Goal: Navigation & Orientation: Understand site structure

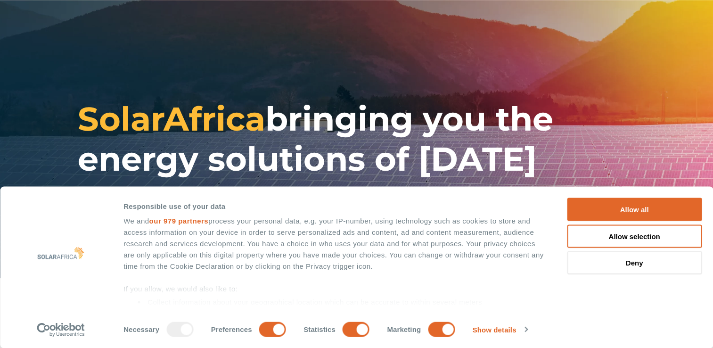
scroll to position [157, 0]
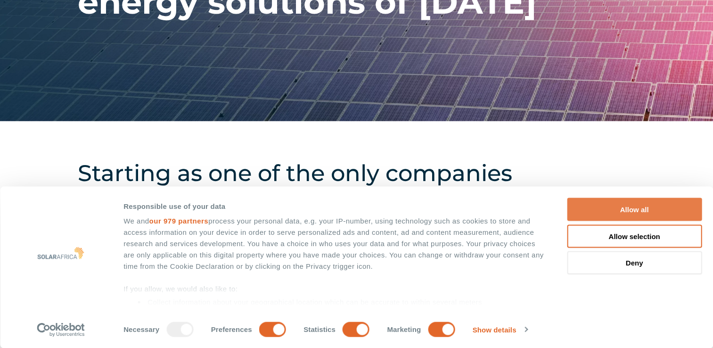
click at [623, 210] on button "Allow all" at bounding box center [634, 209] width 135 height 23
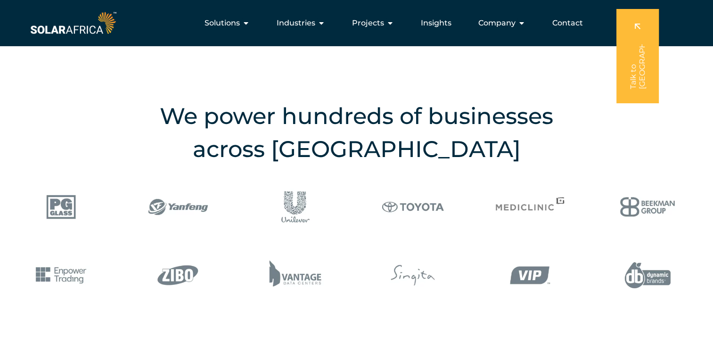
scroll to position [942, 0]
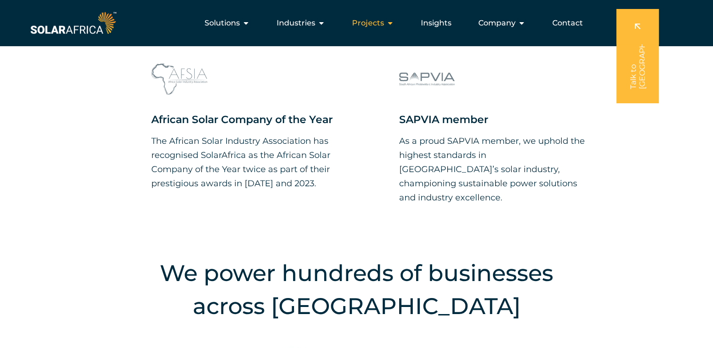
click at [373, 25] on span "Projects" at bounding box center [368, 22] width 32 height 11
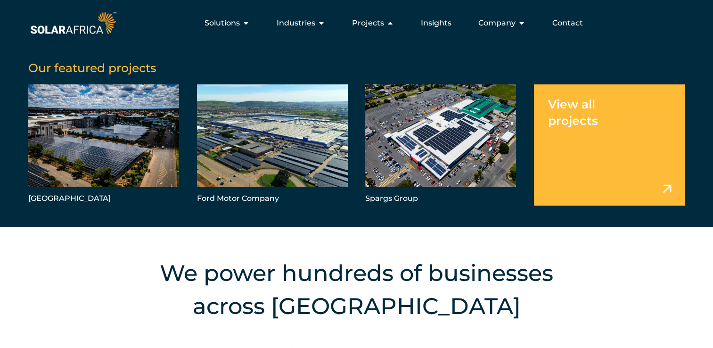
click at [584, 106] on link "Menu" at bounding box center [609, 144] width 151 height 121
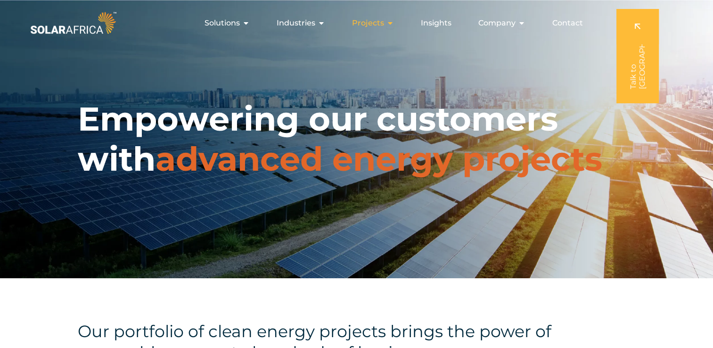
click at [375, 23] on span "Projects" at bounding box center [368, 22] width 32 height 11
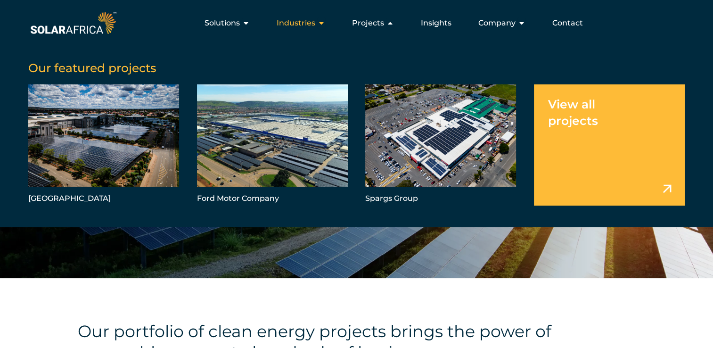
click at [311, 24] on span "Industries" at bounding box center [295, 22] width 39 height 11
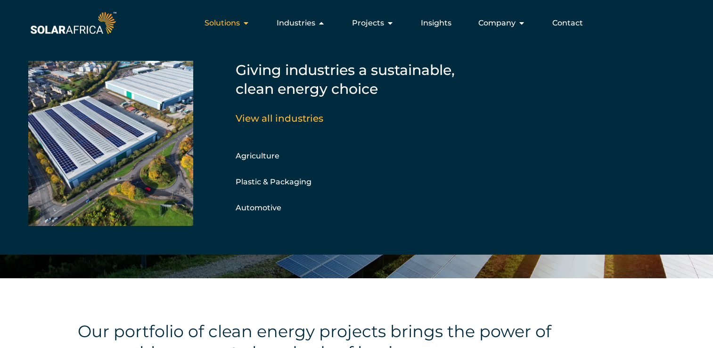
click at [224, 25] on span "Solutions" at bounding box center [221, 22] width 35 height 11
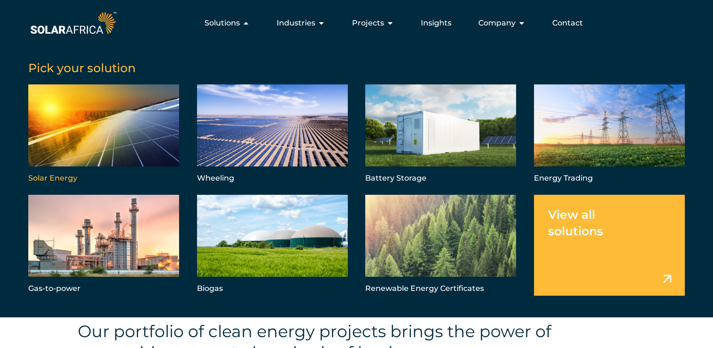
click at [95, 159] on link "Menu" at bounding box center [103, 134] width 151 height 101
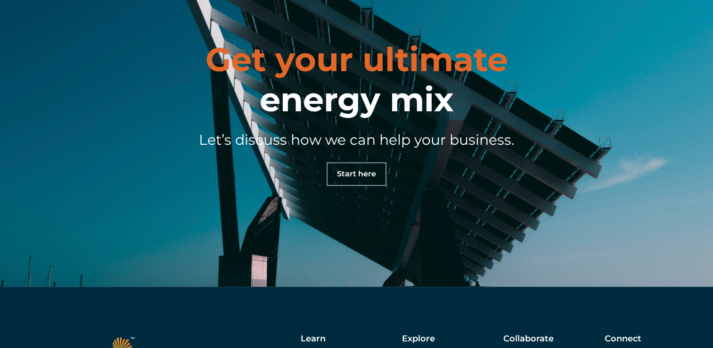
scroll to position [4455, 0]
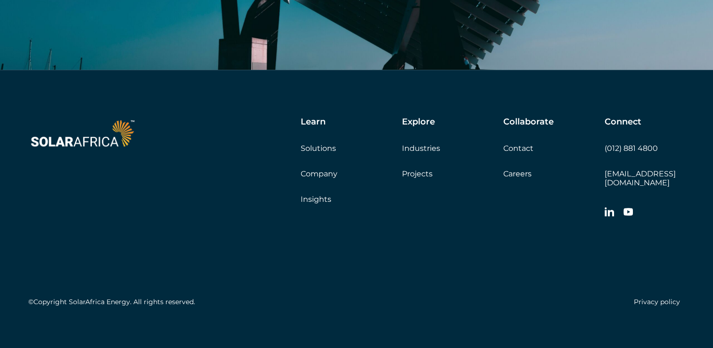
click at [323, 173] on link "Company" at bounding box center [318, 173] width 37 height 9
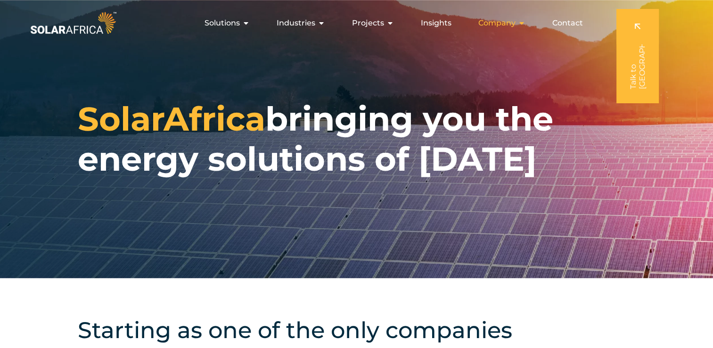
click at [504, 24] on span "Company" at bounding box center [496, 22] width 37 height 11
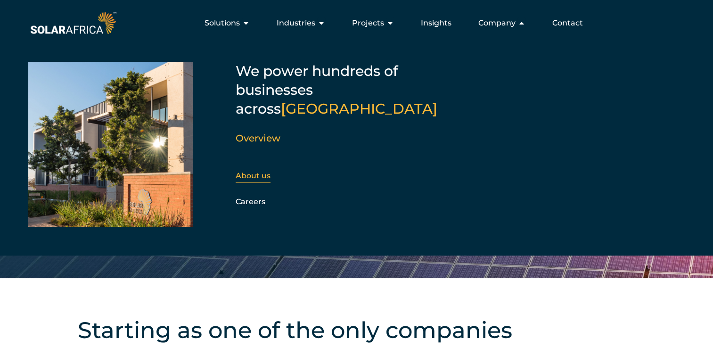
click at [264, 171] on link "About us" at bounding box center [252, 175] width 35 height 9
